Goal: Task Accomplishment & Management: Manage account settings

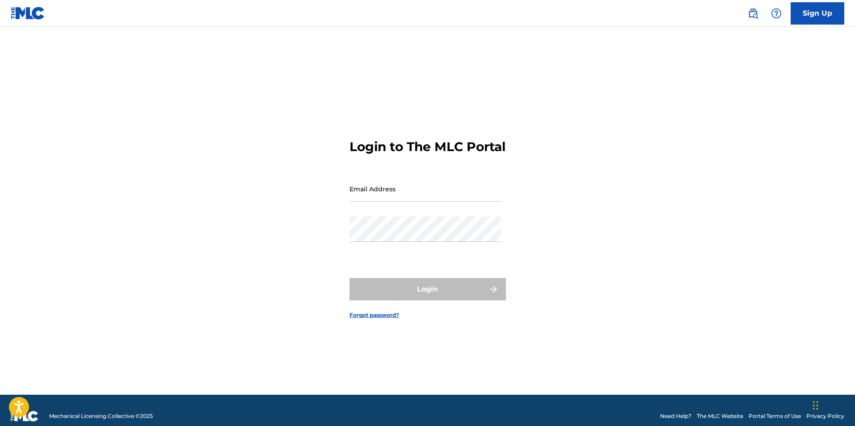
drag, startPoint x: 0, startPoint y: 0, endPoint x: 402, endPoint y: 194, distance: 446.3
click at [402, 194] on input "Email Address" at bounding box center [424, 188] width 151 height 25
type input "[EMAIL_ADDRESS][DOMAIN_NAME]"
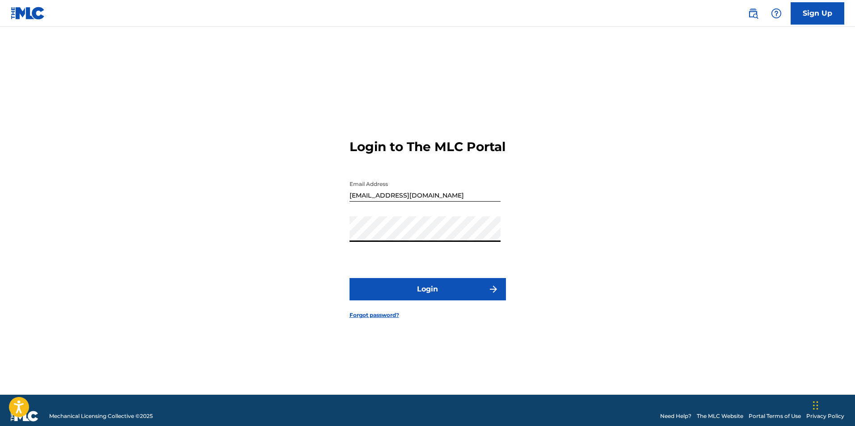
click at [395, 286] on button "Login" at bounding box center [427, 289] width 156 height 22
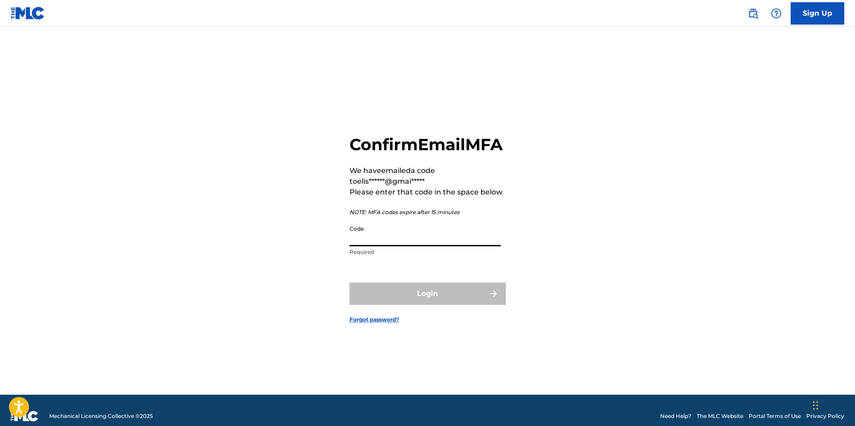
paste input "619822"
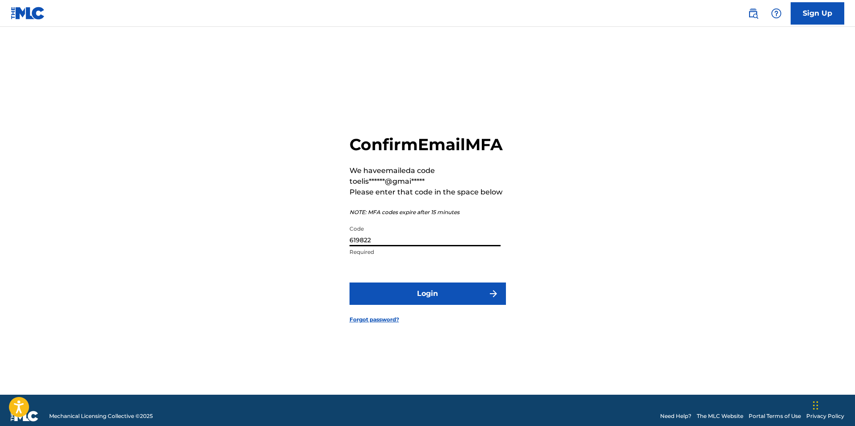
type input "619822"
click at [381, 298] on button "Login" at bounding box center [427, 293] width 156 height 22
